Goal: Information Seeking & Learning: Understand process/instructions

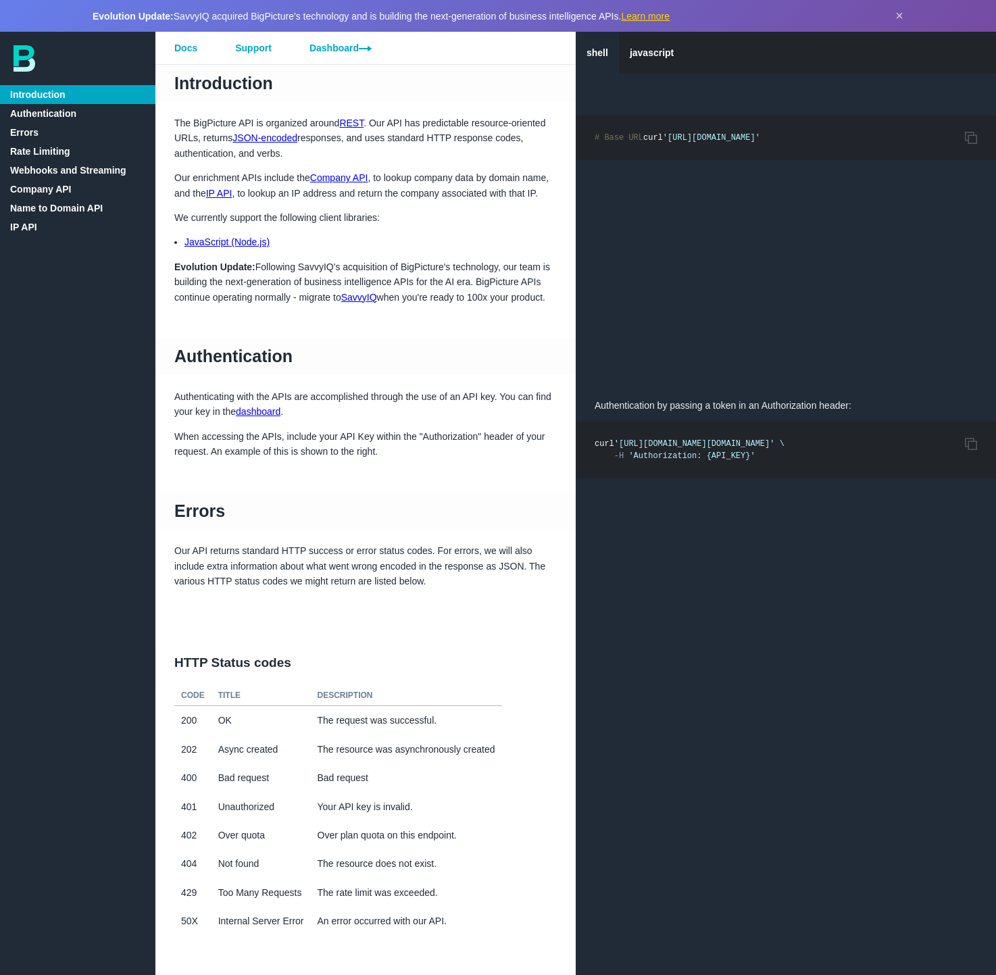
click at [36, 191] on link "Company API" at bounding box center [77, 189] width 155 height 19
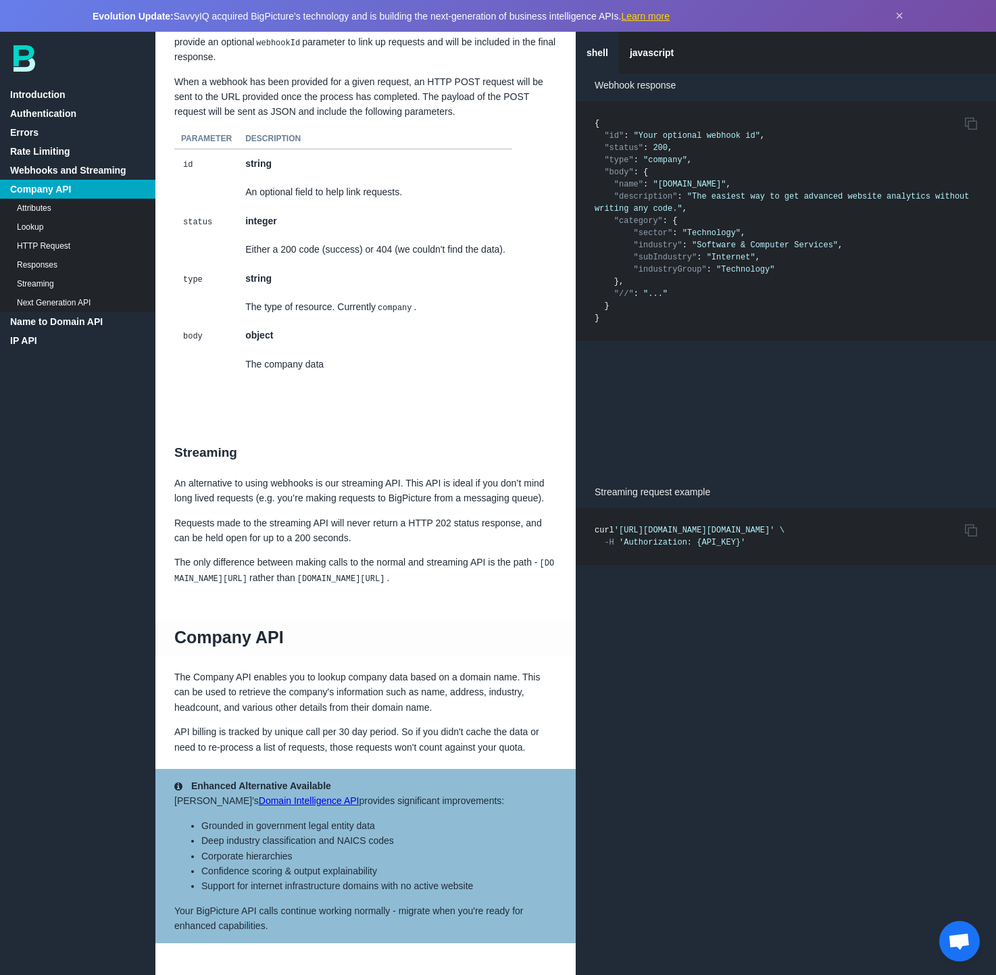
scroll to position [1853, 0]
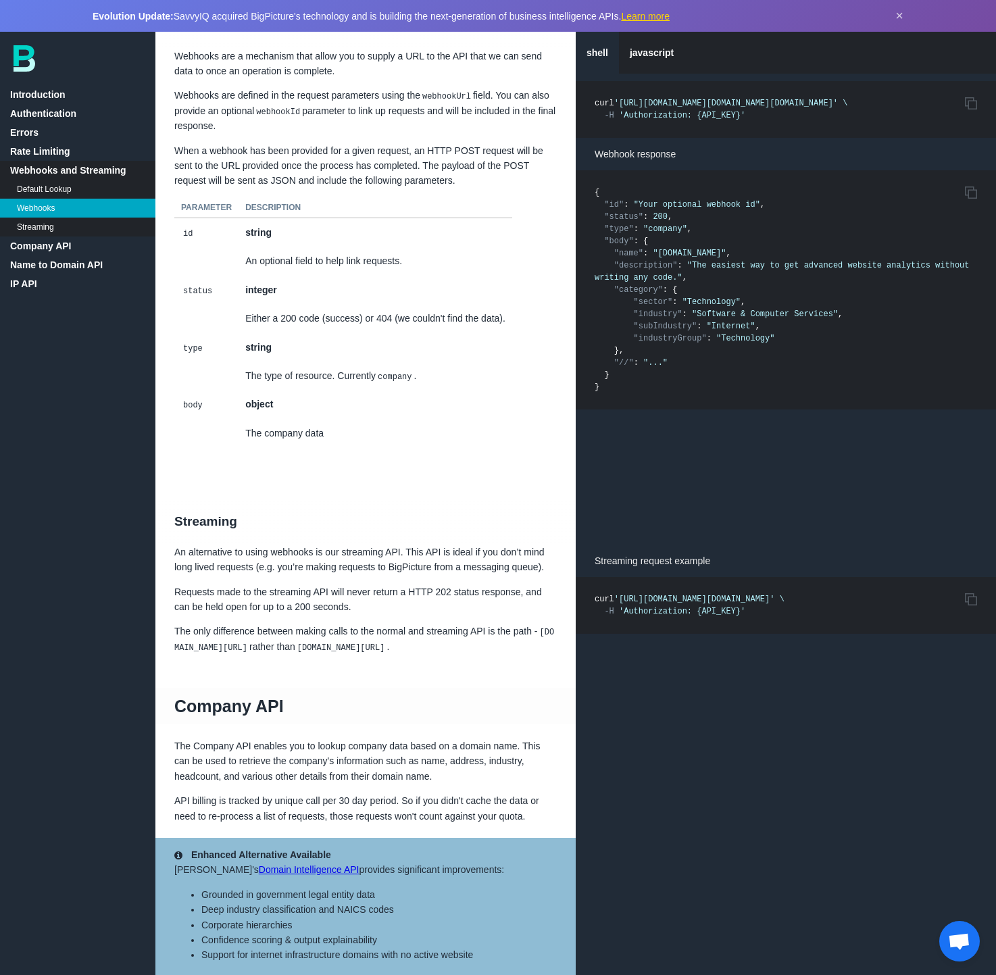
click at [28, 64] on img at bounding box center [25, 58] width 22 height 26
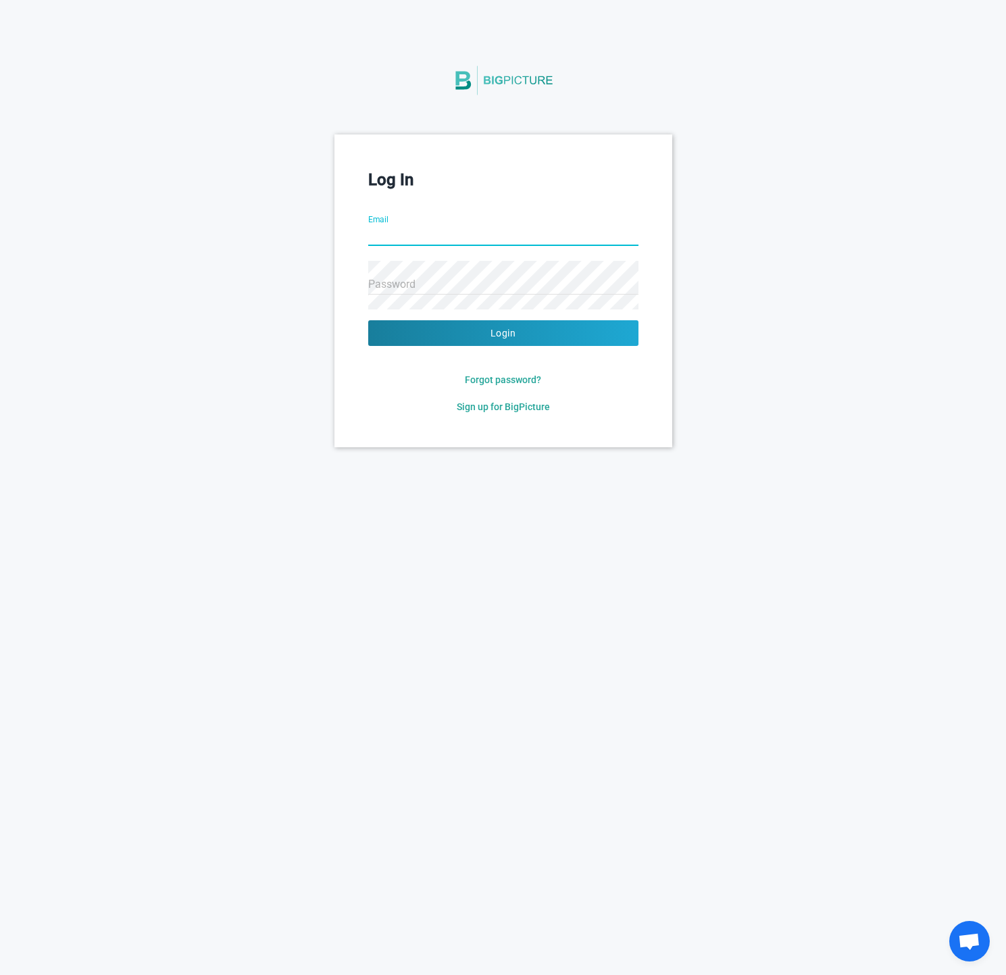
type input "[EMAIL_ADDRESS][DOMAIN_NAME]"
click at [414, 327] on button "Login" at bounding box center [503, 333] width 270 height 26
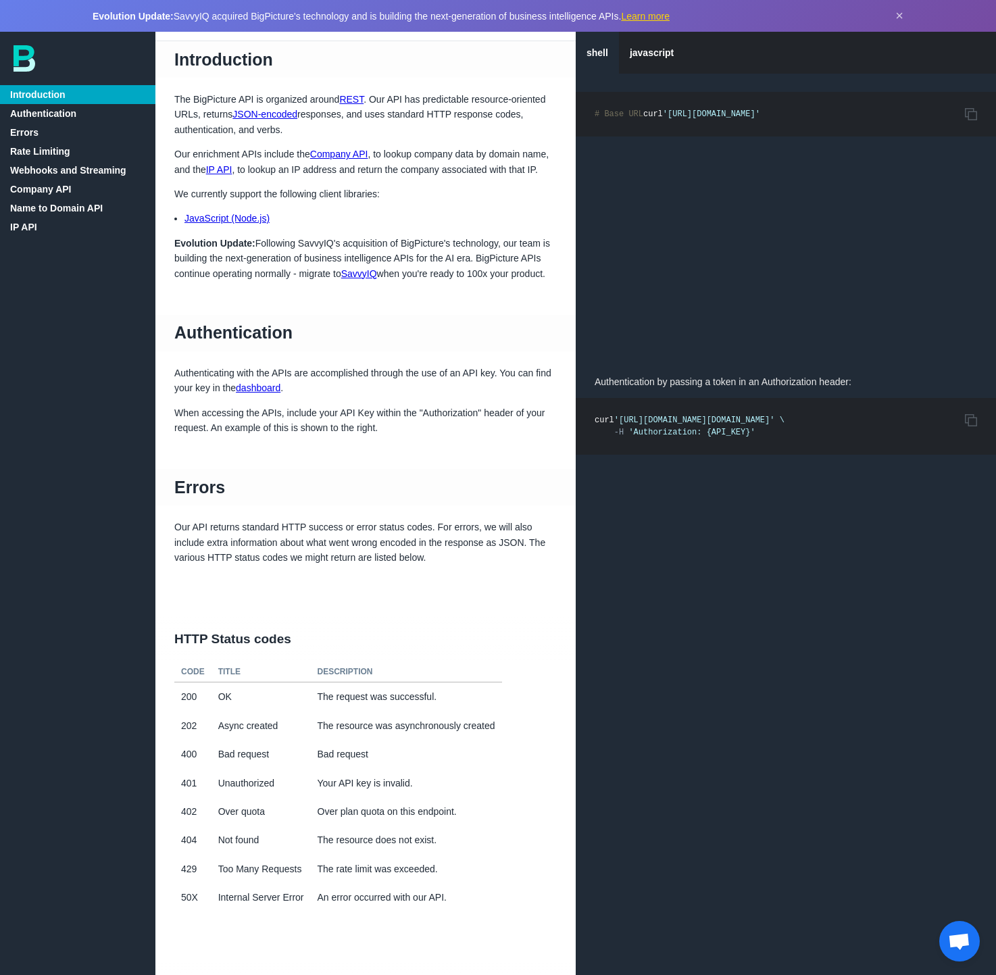
scroll to position [80, 0]
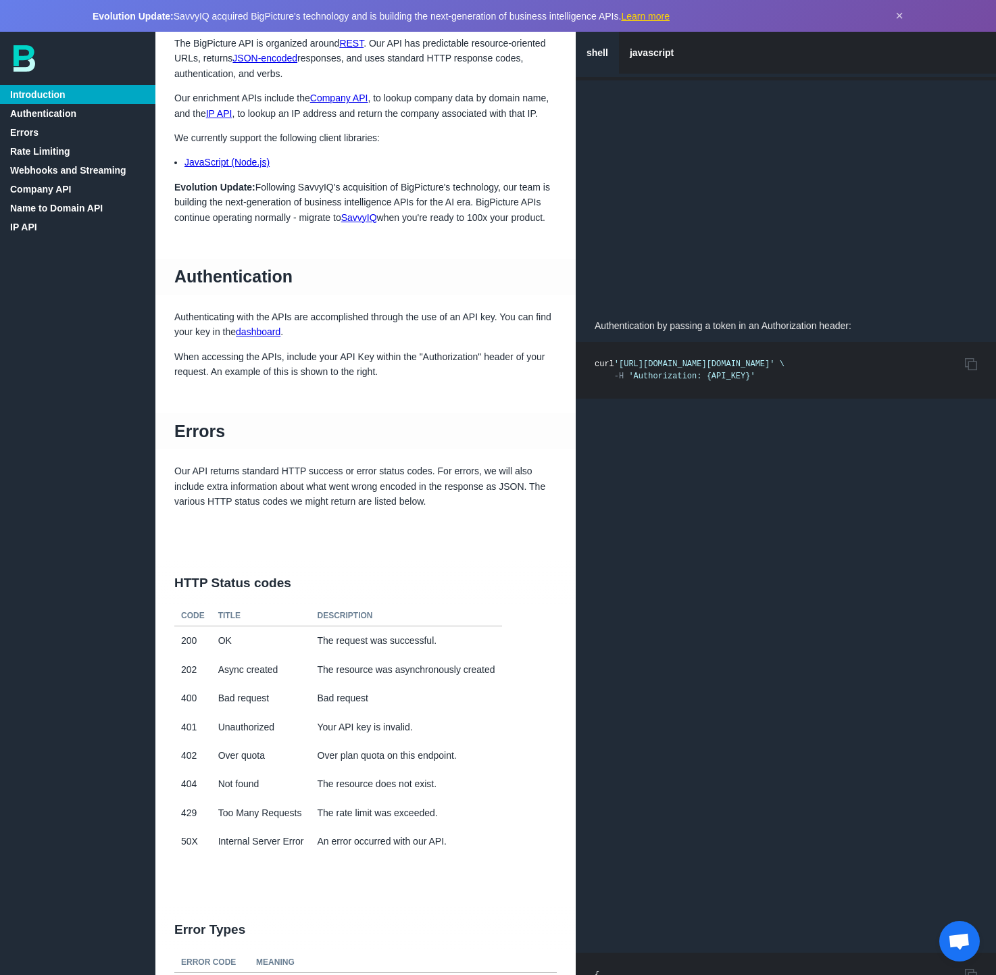
click at [66, 181] on link "Company API" at bounding box center [77, 189] width 155 height 19
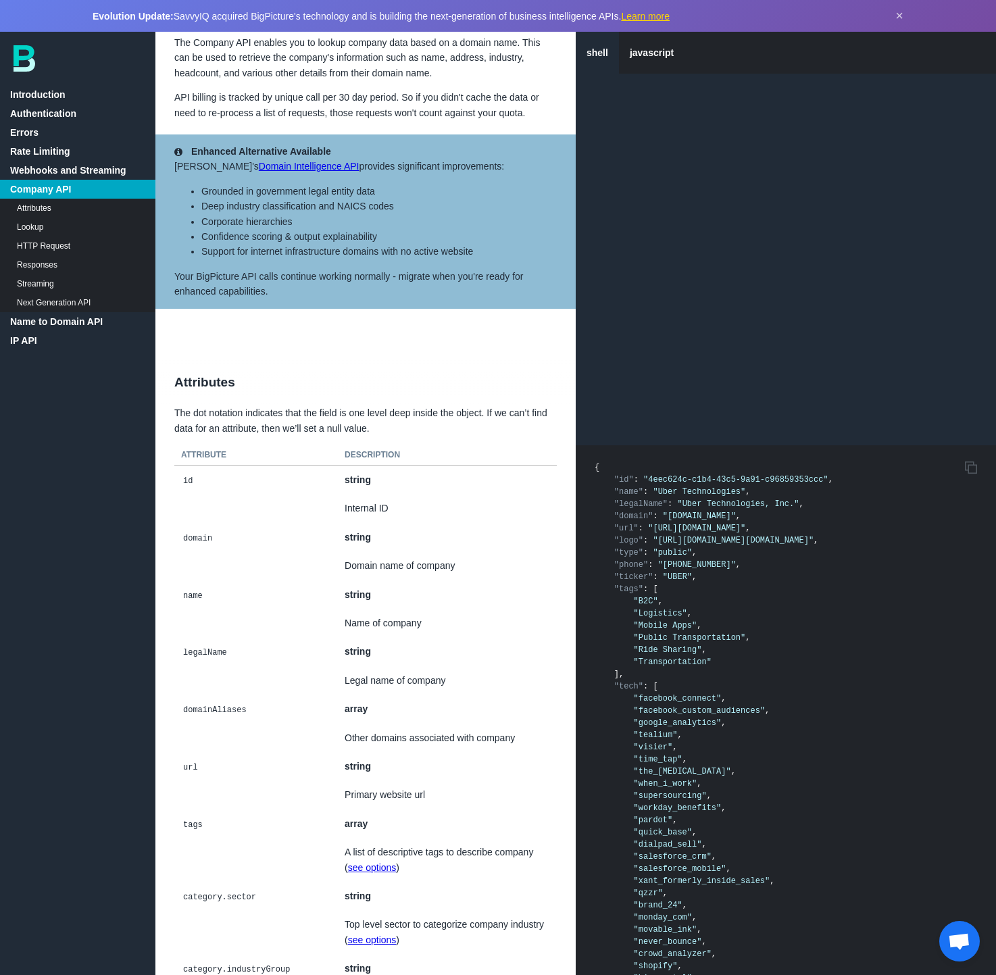
click at [63, 322] on link "Name to Domain API" at bounding box center [77, 321] width 155 height 19
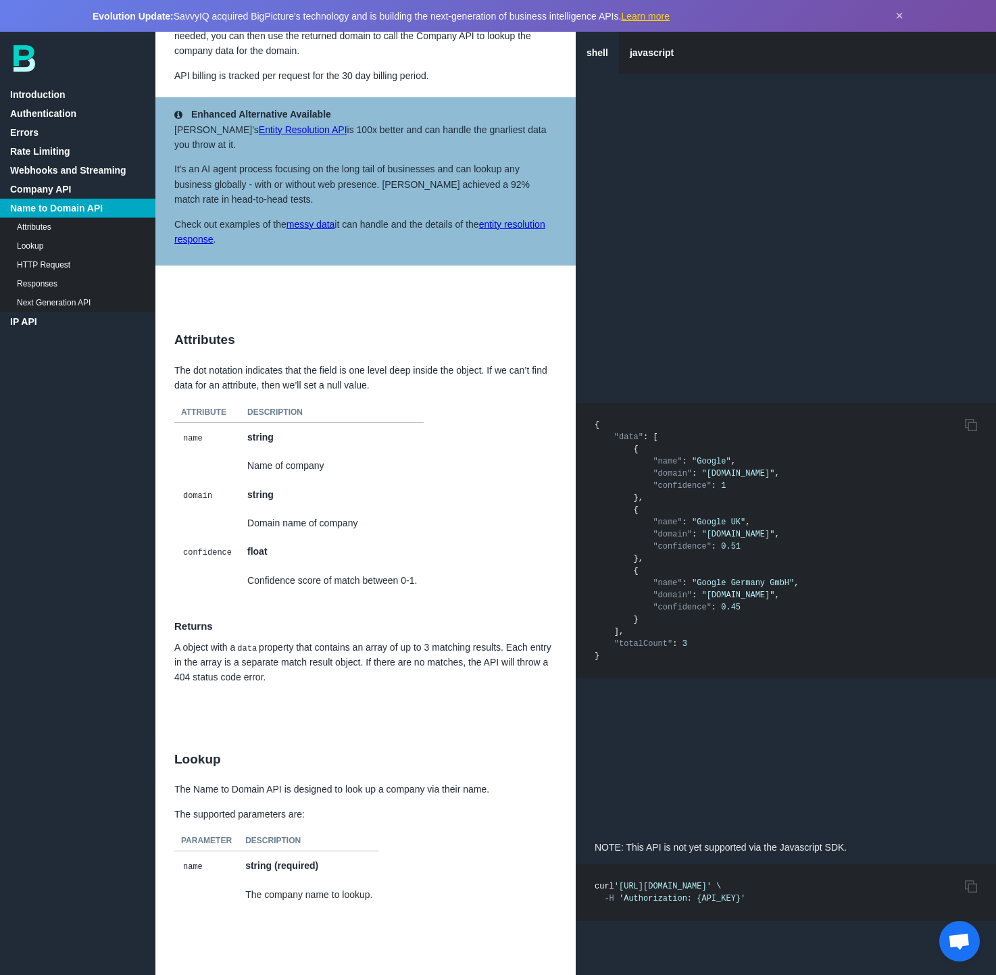
scroll to position [7267, 0]
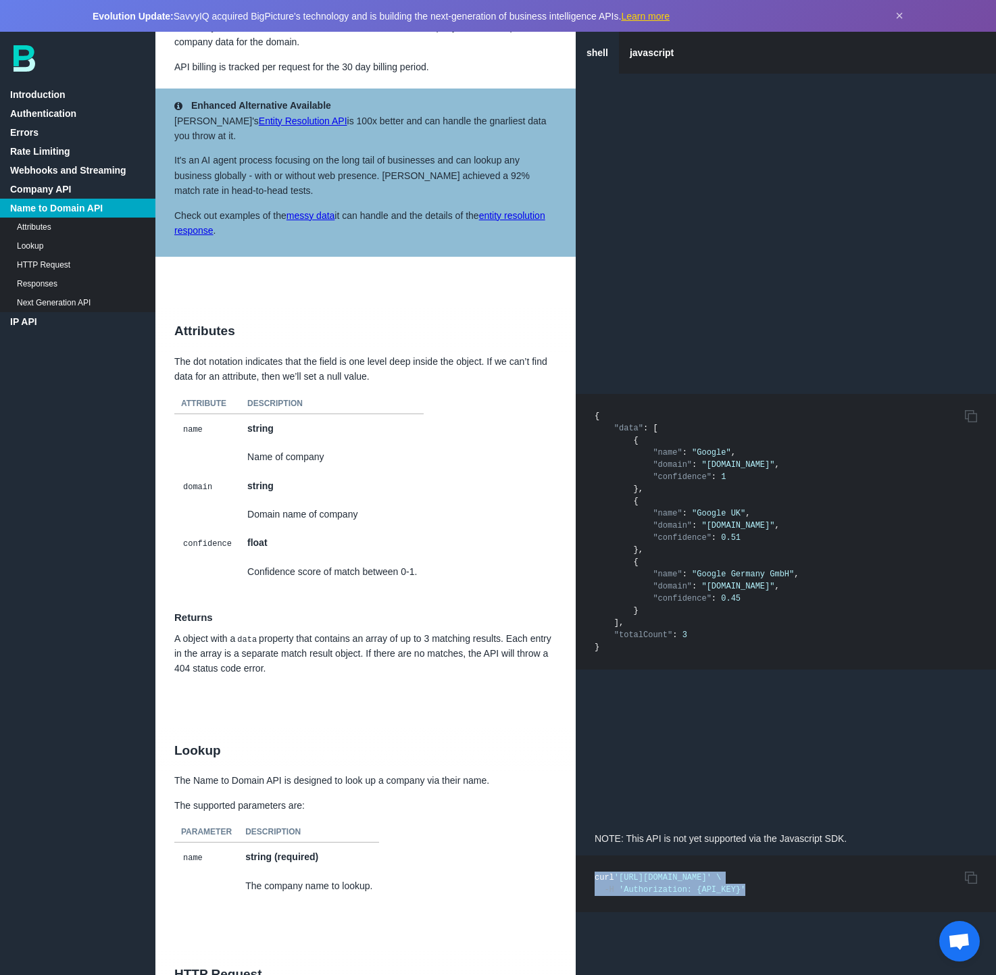
drag, startPoint x: 765, startPoint y: 948, endPoint x: 592, endPoint y: 930, distance: 173.2
click at [592, 912] on pre "Copy to Clipboard curl 'https://company.bigpicture.io/v2/companies/search?name=…" at bounding box center [786, 883] width 420 height 57
copy code "curl 'https://company.bigpicture.io/v2/companies/search?name=Google' \ -H 'Auth…"
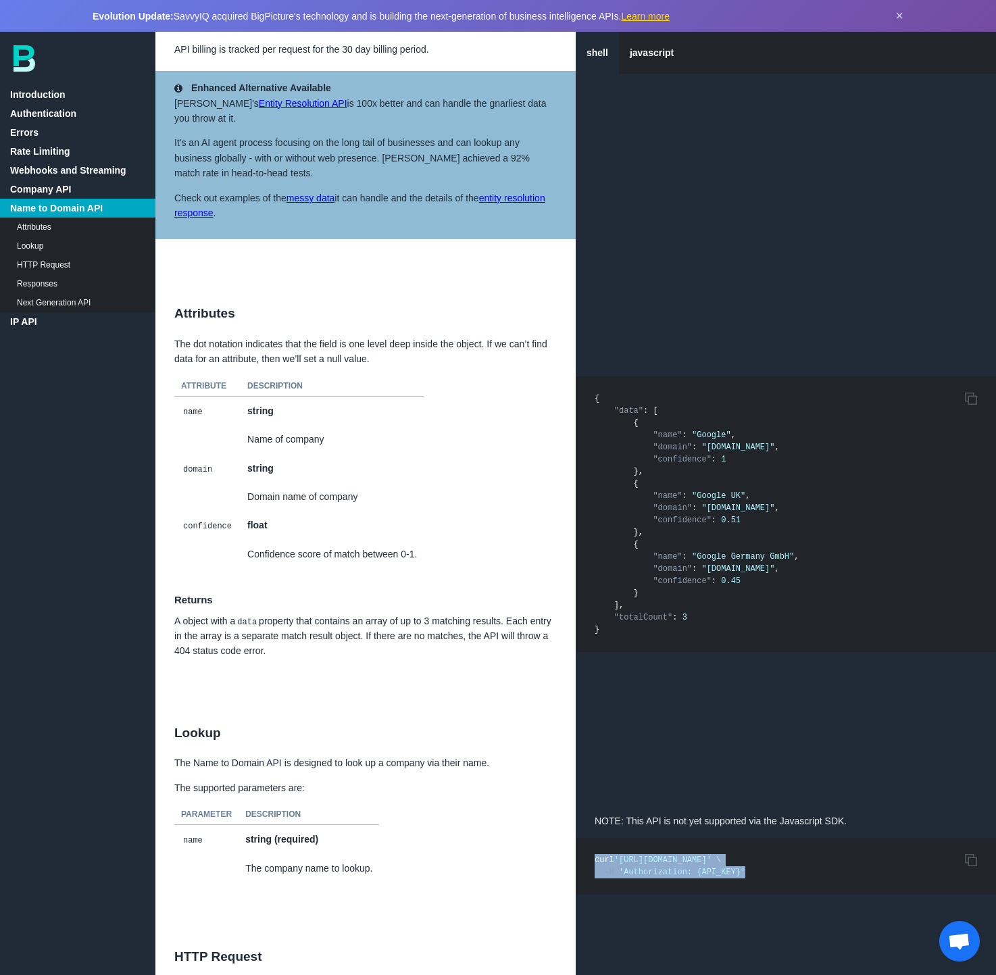
scroll to position [7293, 0]
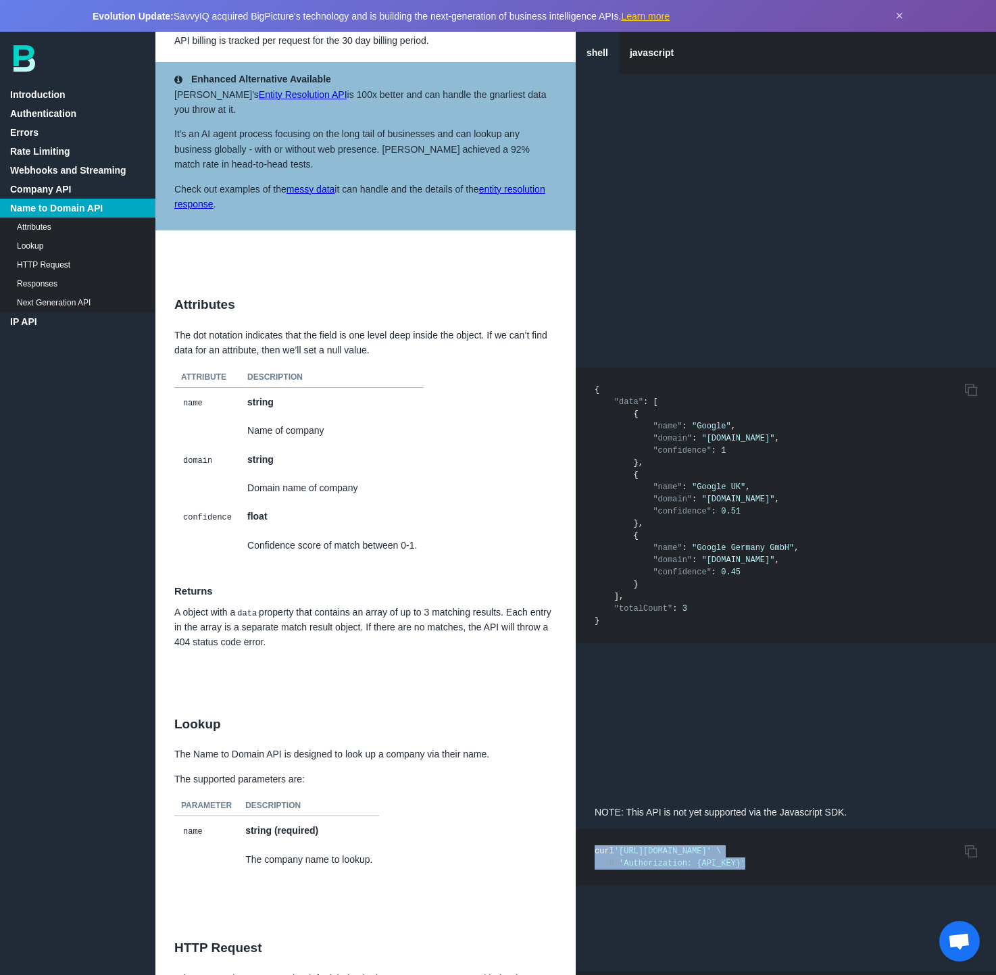
click at [56, 185] on link "Company API" at bounding box center [77, 189] width 155 height 19
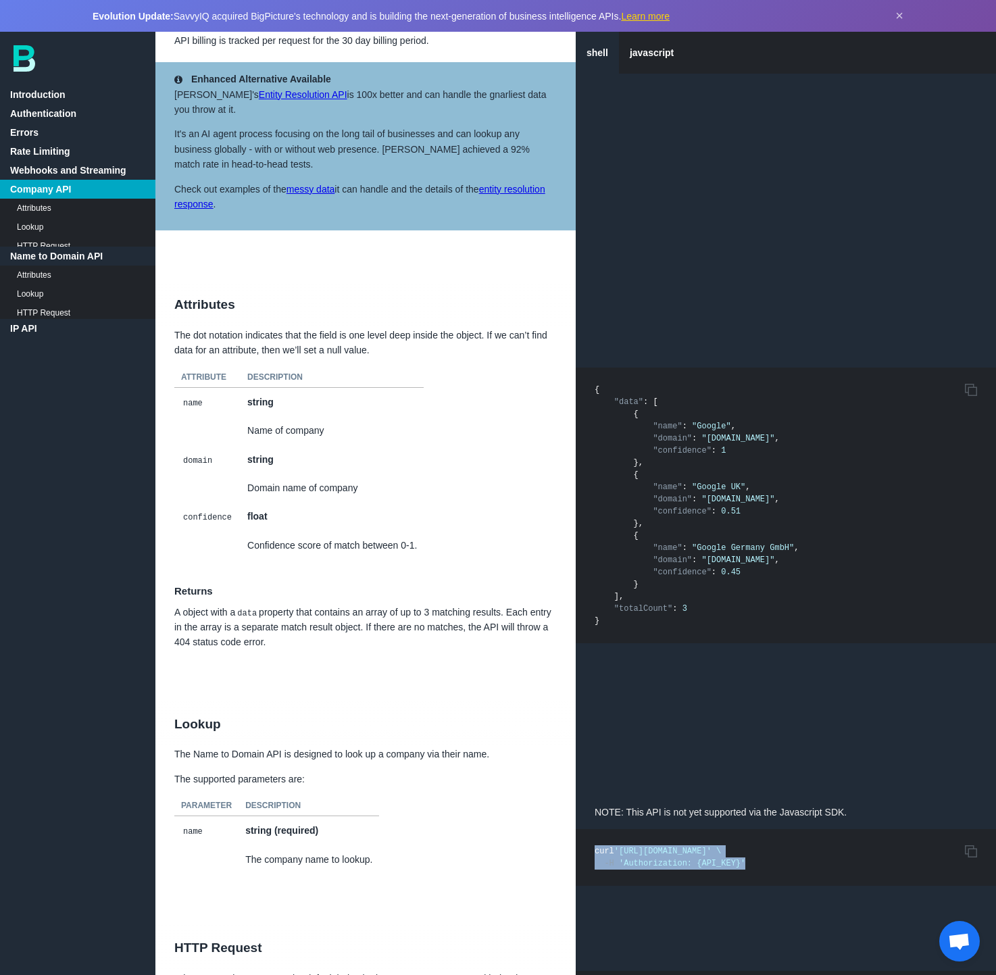
scroll to position [2556, 0]
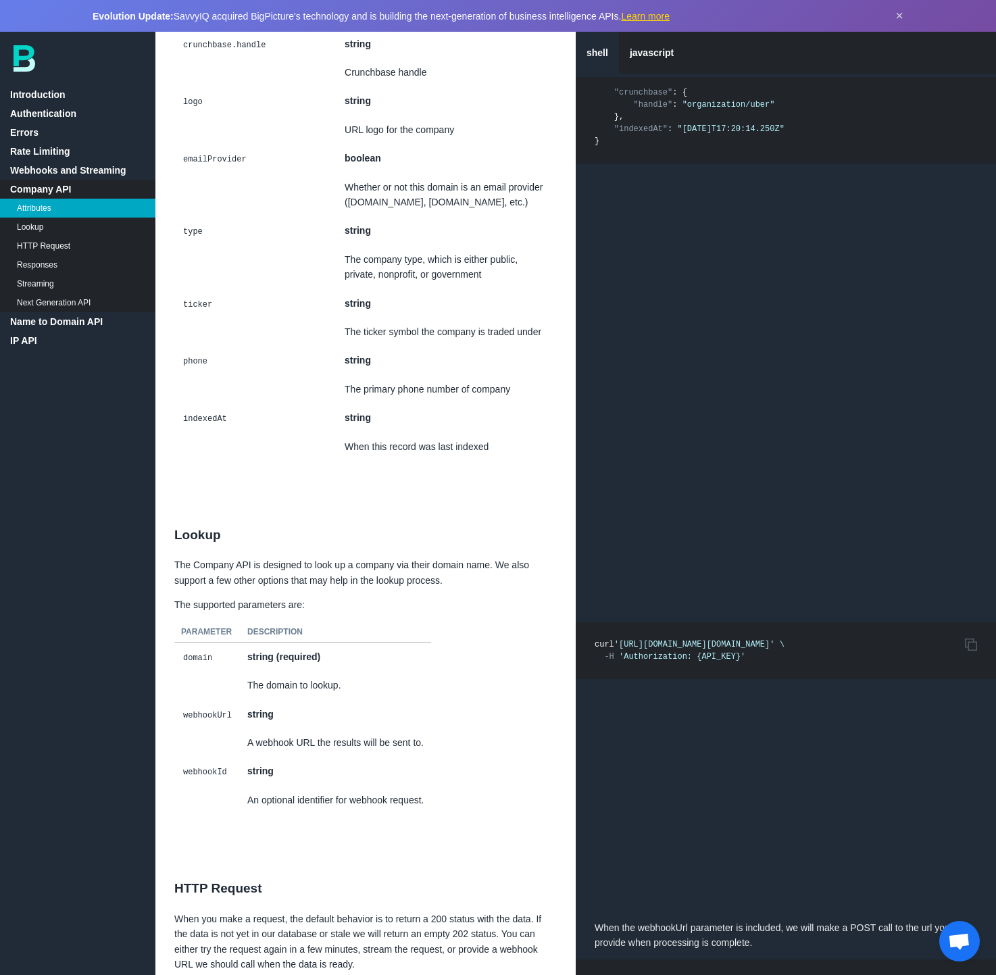
scroll to position [5566, 0]
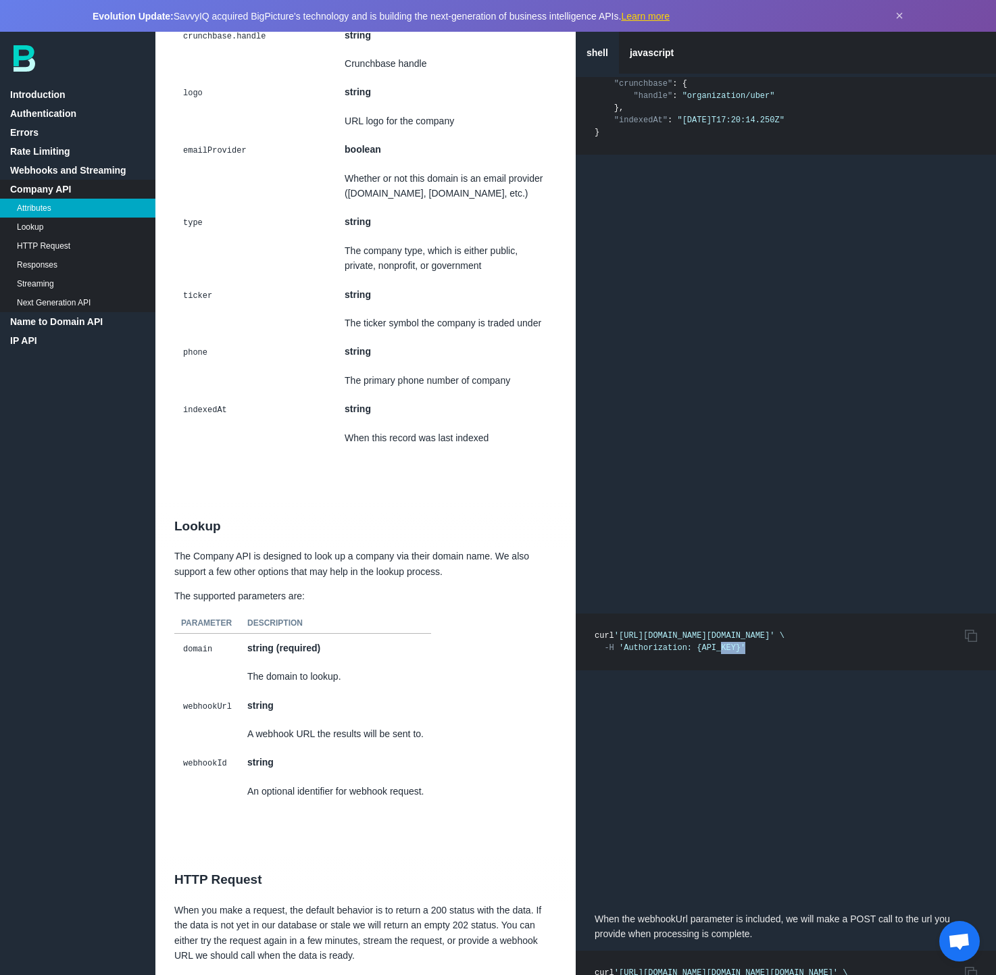
drag, startPoint x: 759, startPoint y: 665, endPoint x: 724, endPoint y: 659, distance: 35.8
click at [721, 659] on pre "Copy to Clipboard curl 'https://company.bigpicture.io/v1/companies/find?domain=…" at bounding box center [786, 641] width 420 height 57
click at [778, 663] on pre "Copy to Clipboard curl 'https://company.bigpicture.io/v1/companies/find?domain=…" at bounding box center [786, 641] width 420 height 57
click at [970, 642] on icon "Copy to Clipboard" at bounding box center [971, 636] width 12 height 12
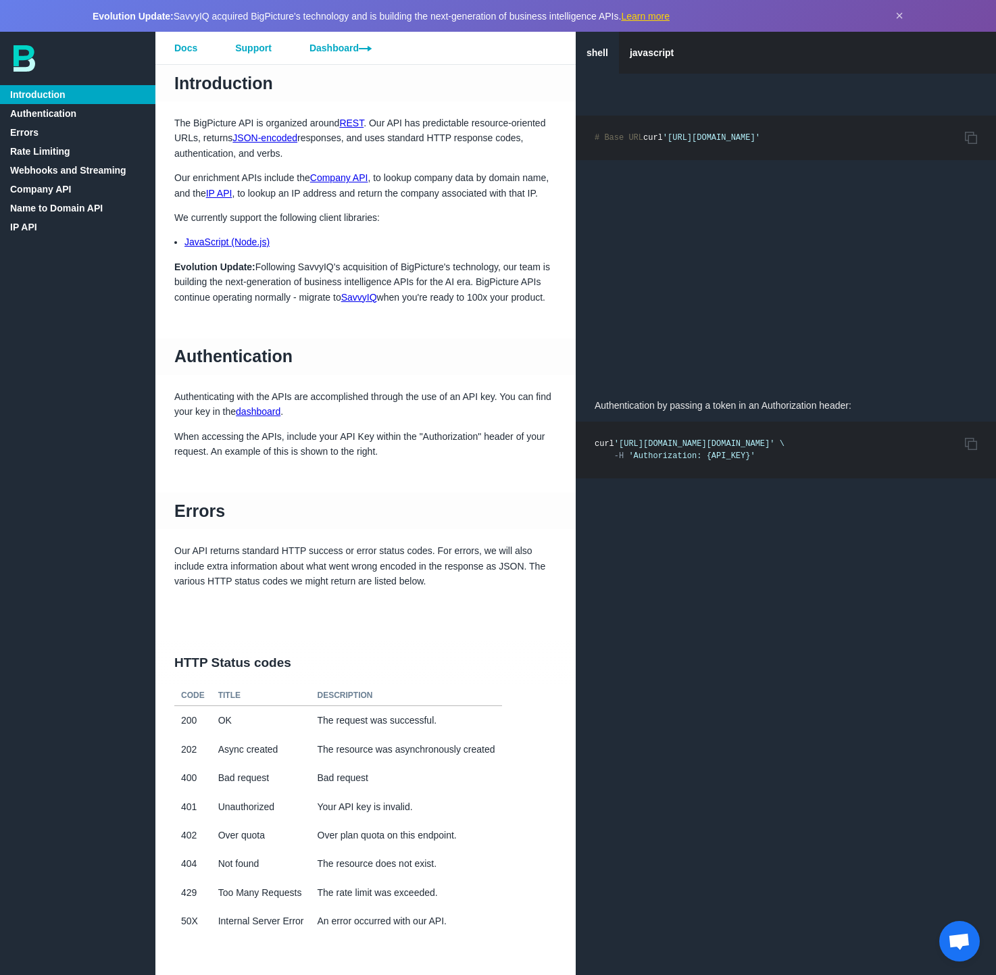
scroll to position [494, 0]
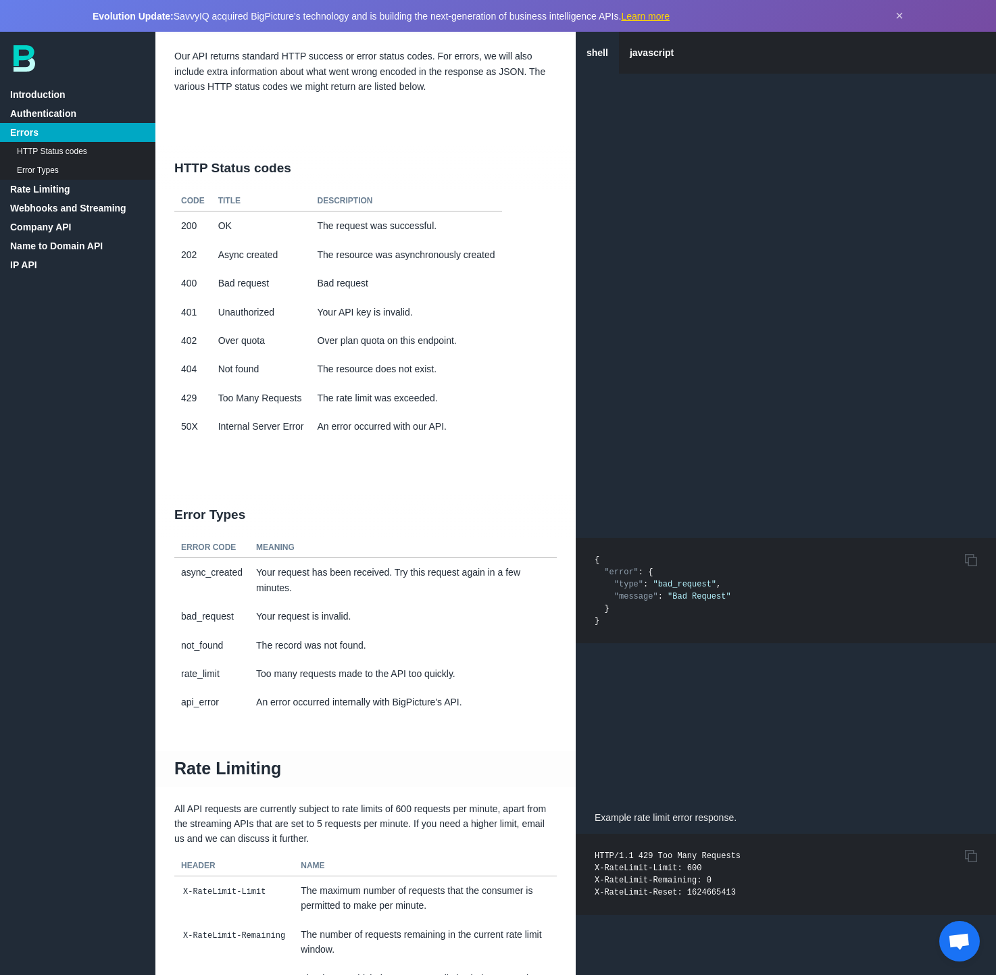
click at [43, 228] on link "Company API" at bounding box center [77, 227] width 155 height 19
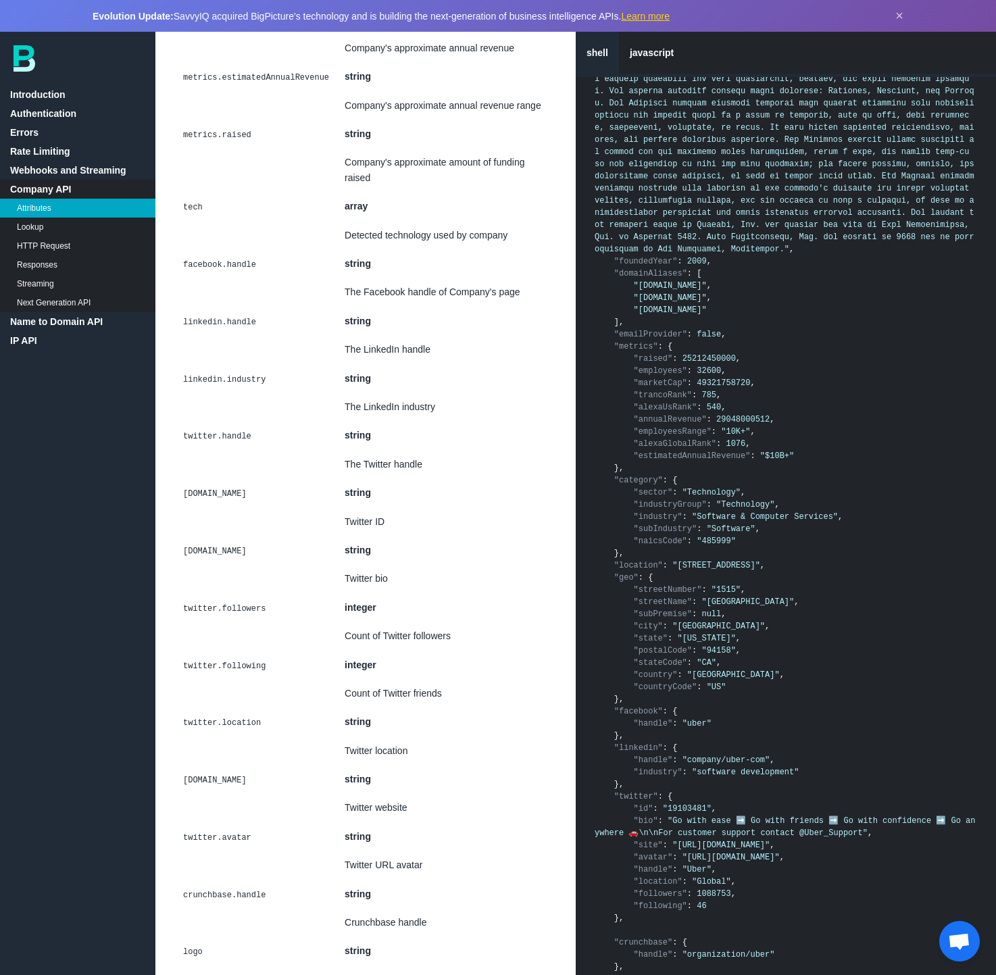
scroll to position [4700, 0]
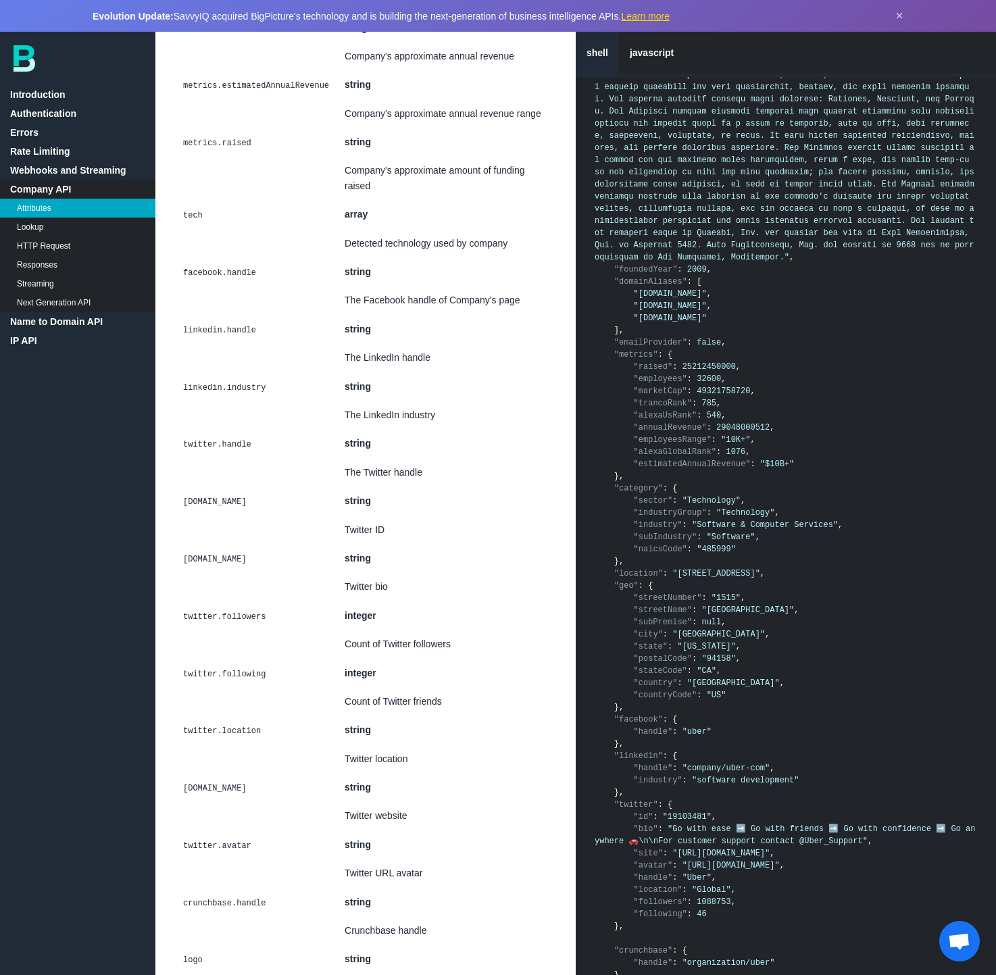
click at [639, 493] on span ""category"" at bounding box center [638, 488] width 49 height 9
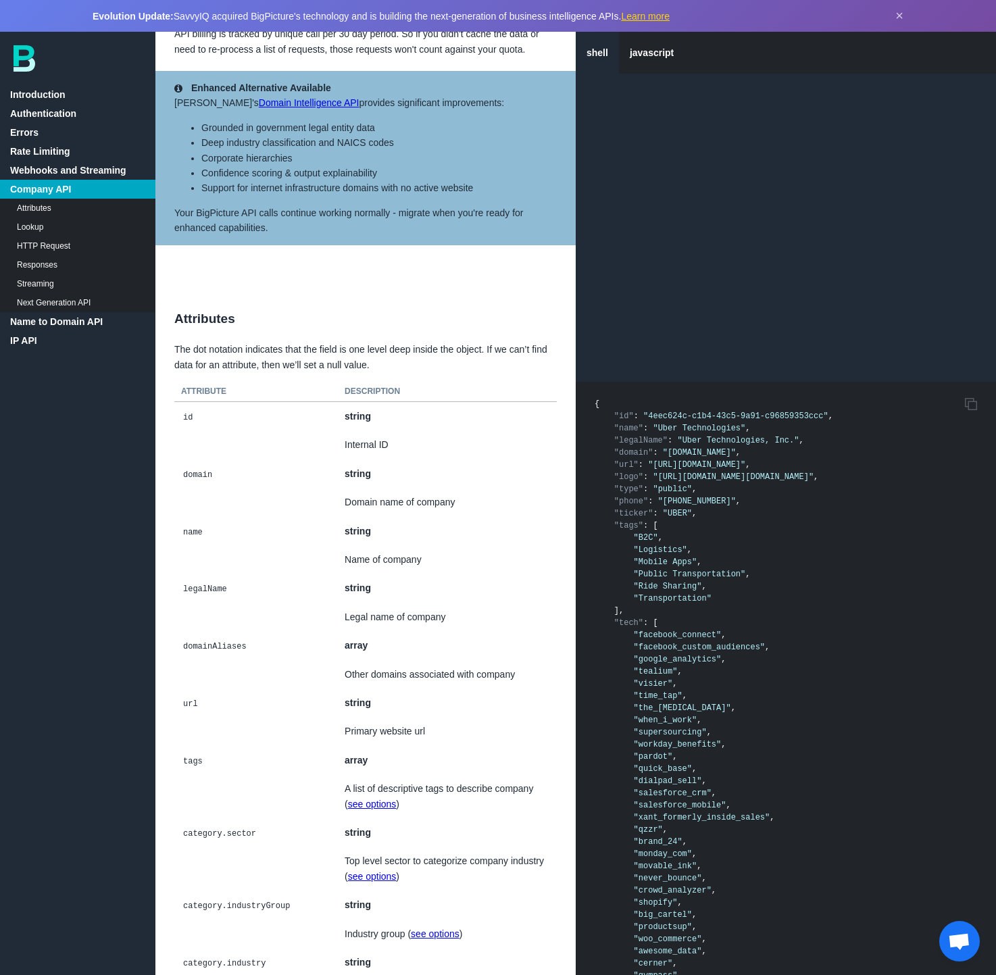
scroll to position [2628, 0]
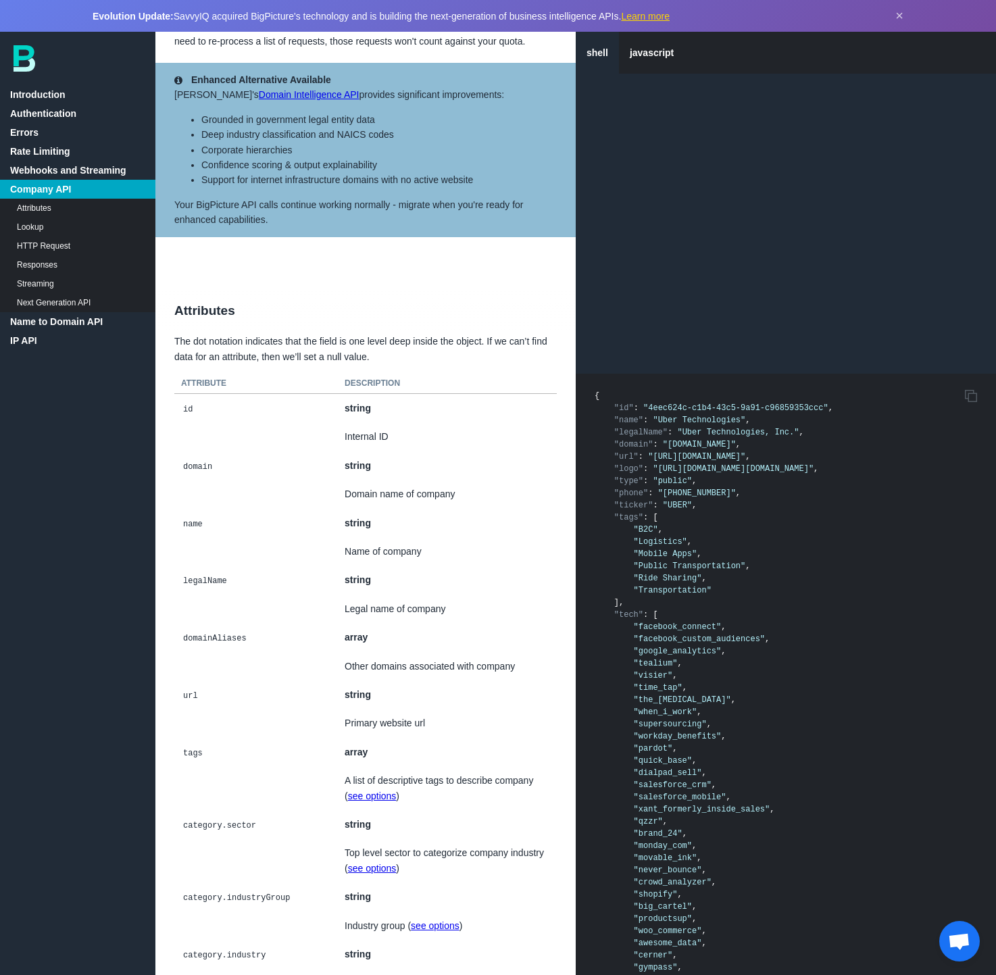
click at [619, 413] on span ""id"" at bounding box center [624, 407] width 20 height 9
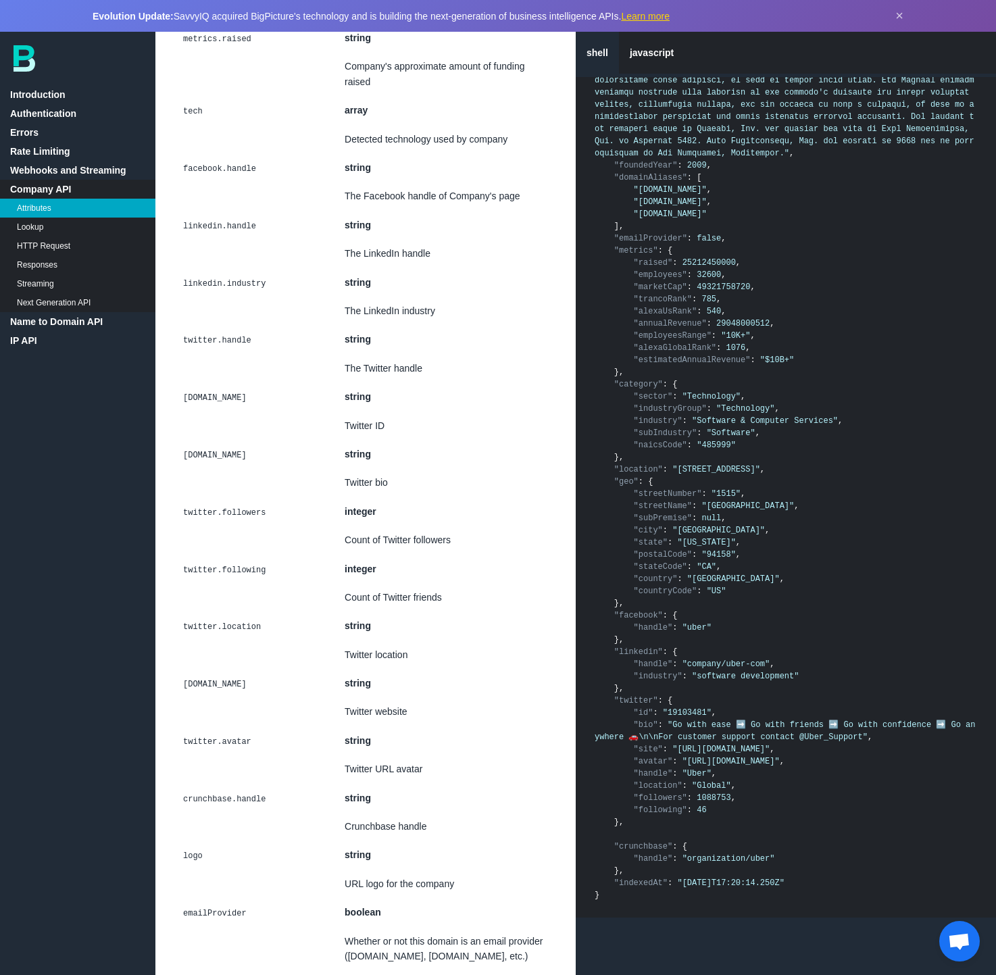
scroll to position [4873, 0]
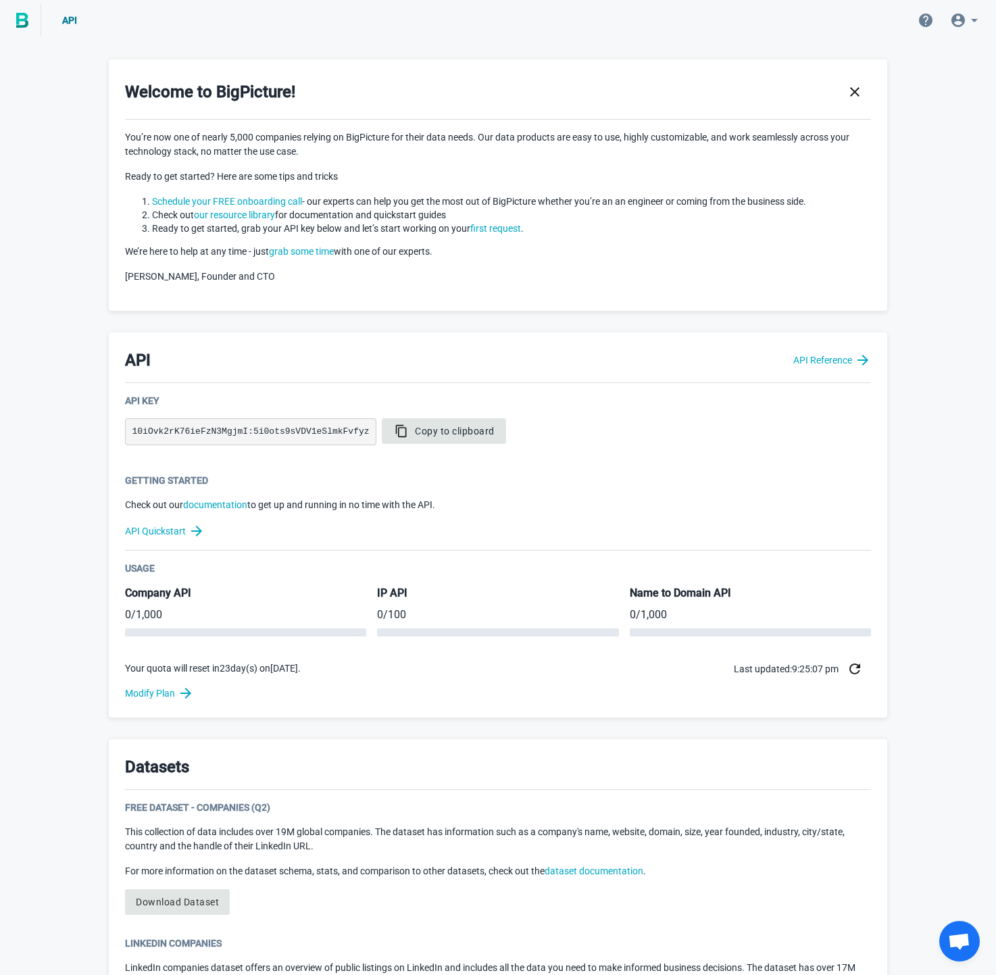
click at [451, 432] on span "Copy to clipboard" at bounding box center [443, 431] width 101 height 14
